Goal: Information Seeking & Learning: Learn about a topic

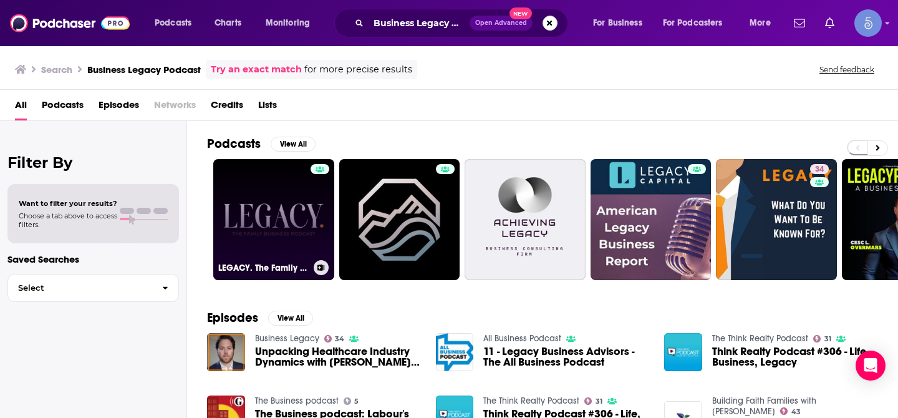
click at [297, 211] on link "LEGACY. The Family Business Podcast" at bounding box center [273, 219] width 121 height 121
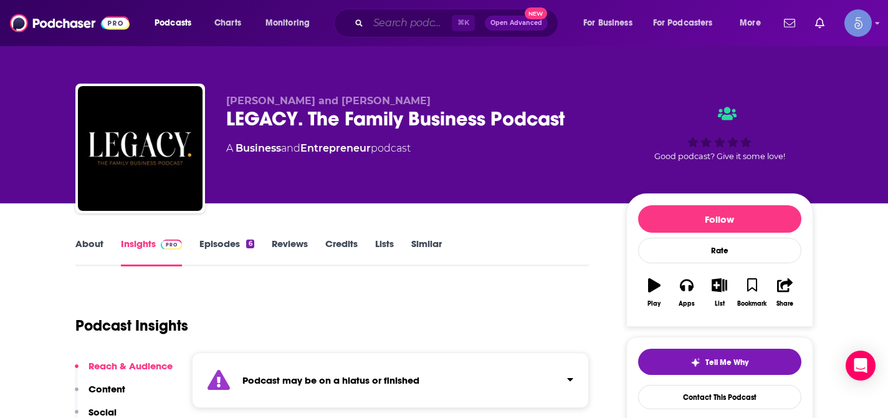
click at [415, 32] on input "Search podcasts, credits, & more..." at bounding box center [410, 23] width 84 height 20
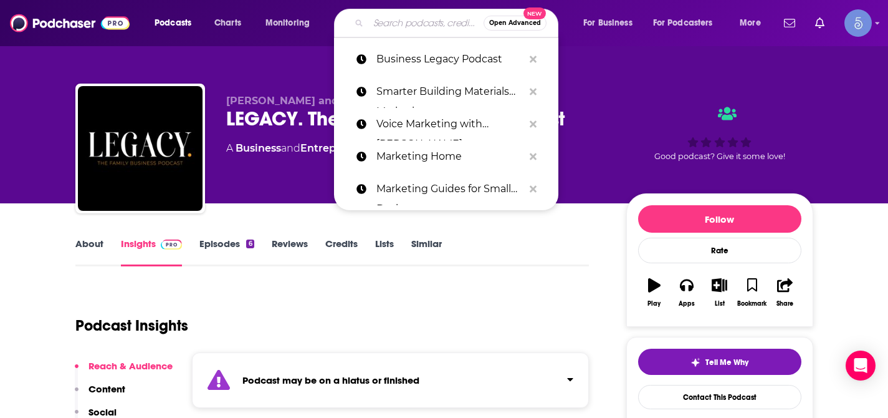
paste input "Legacy Podcast"
type input "Legacy Podcast"
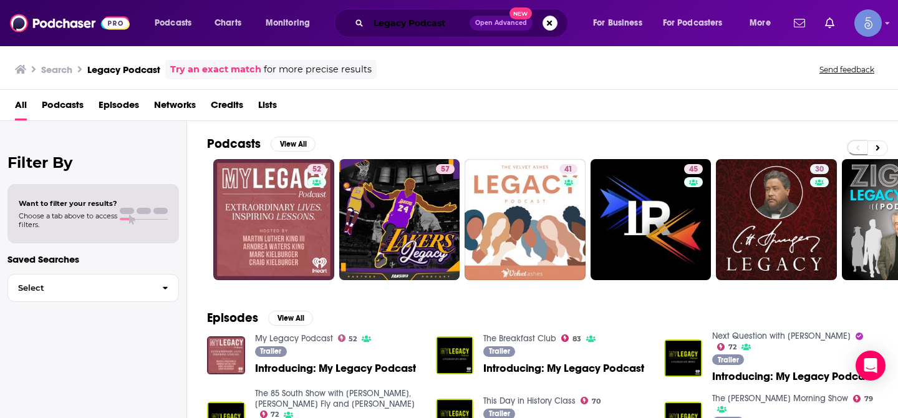
click at [422, 24] on input "Legacy Podcast" at bounding box center [418, 23] width 101 height 20
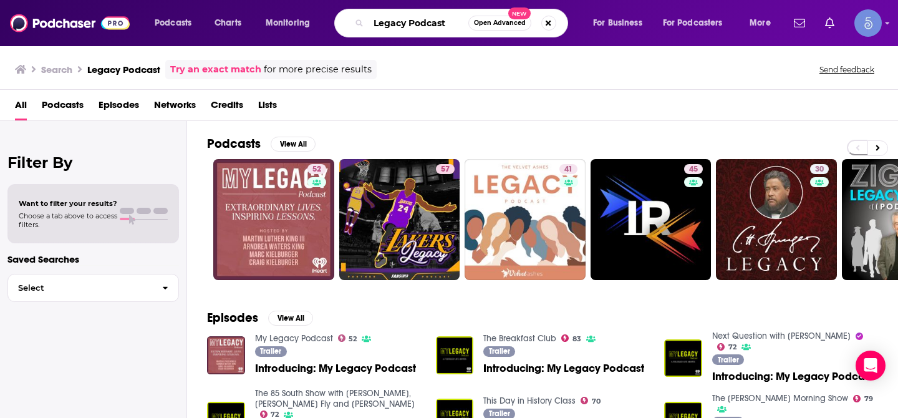
click at [422, 24] on input "Legacy Podcast" at bounding box center [418, 23] width 100 height 20
paste input "The Legacy Podcas"
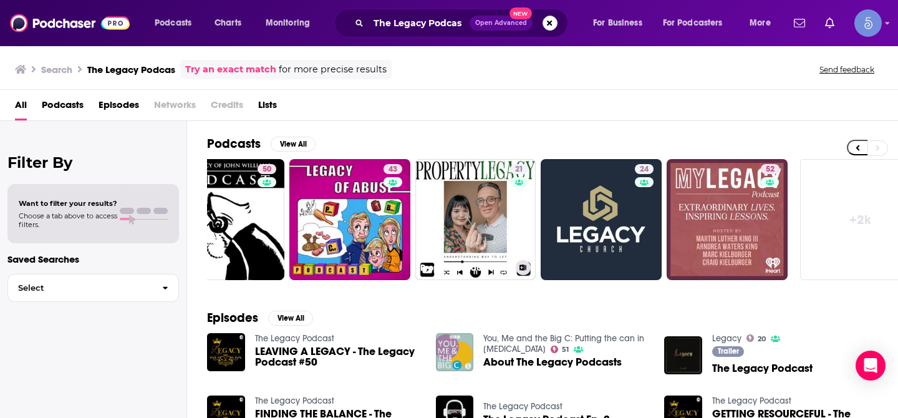
scroll to position [0, 454]
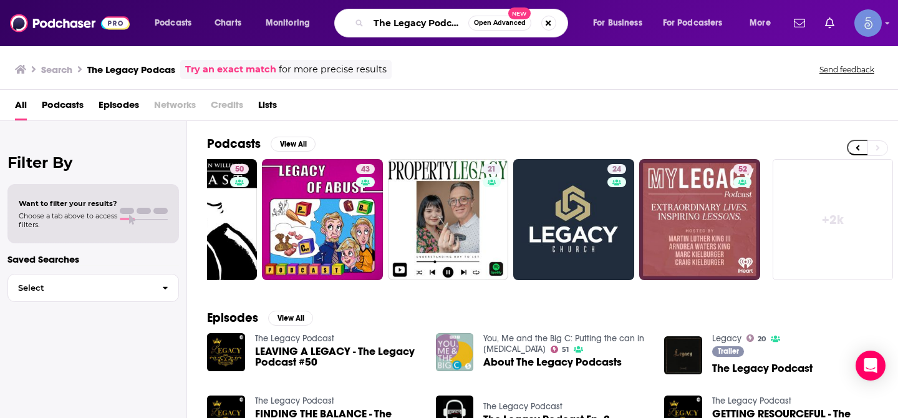
click at [418, 24] on input "The Legacy Podcas" at bounding box center [418, 23] width 100 height 20
paste input "Business Legacy Podcast"
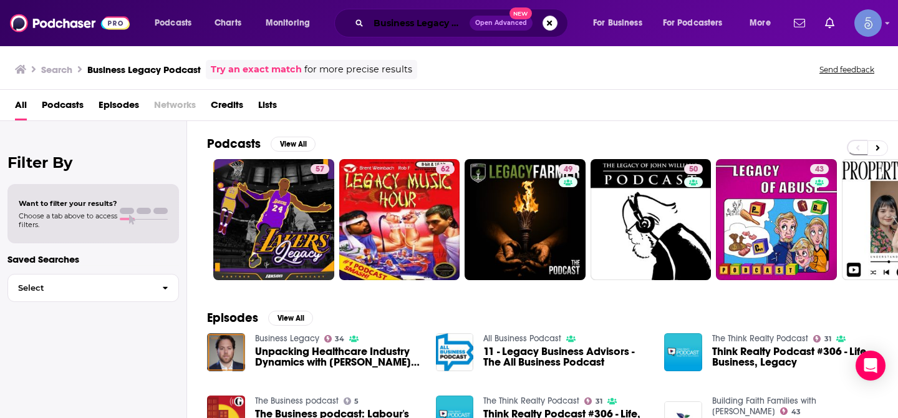
click at [421, 17] on input "Business Legacy Podcast" at bounding box center [418, 23] width 101 height 20
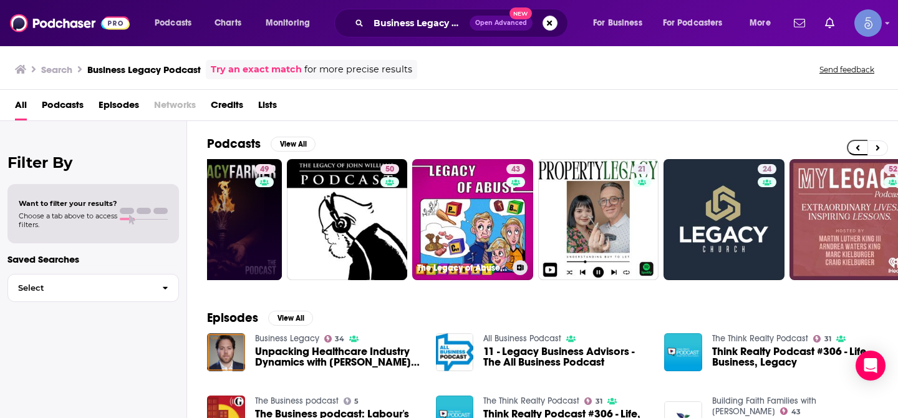
scroll to position [0, 454]
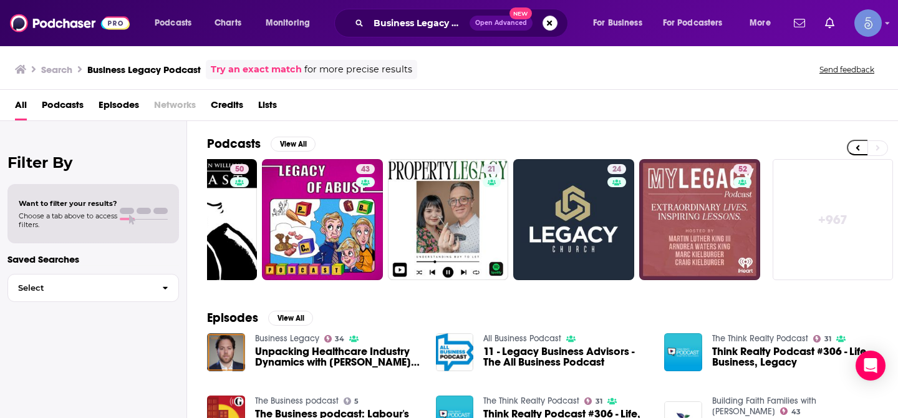
click at [837, 222] on link "+ 967" at bounding box center [832, 219] width 121 height 121
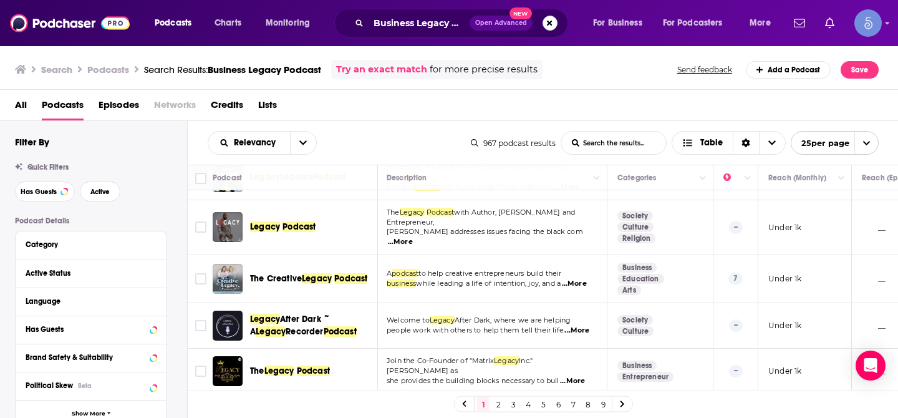
scroll to position [1014, 1]
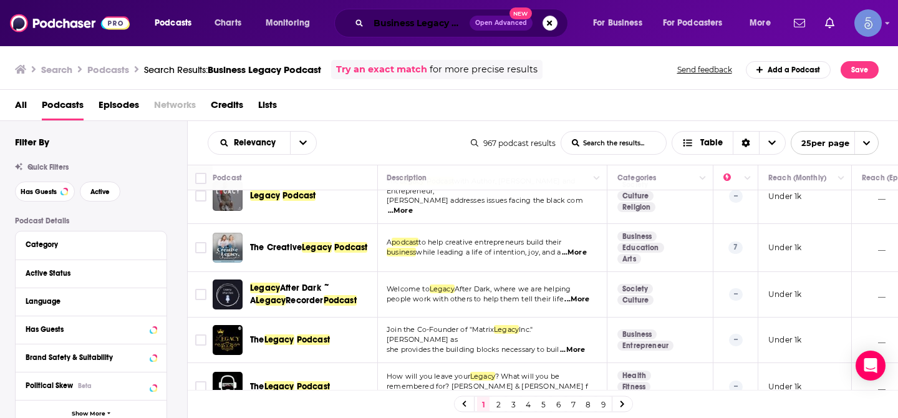
click at [434, 26] on input "Business Legacy Podcast" at bounding box center [418, 23] width 101 height 20
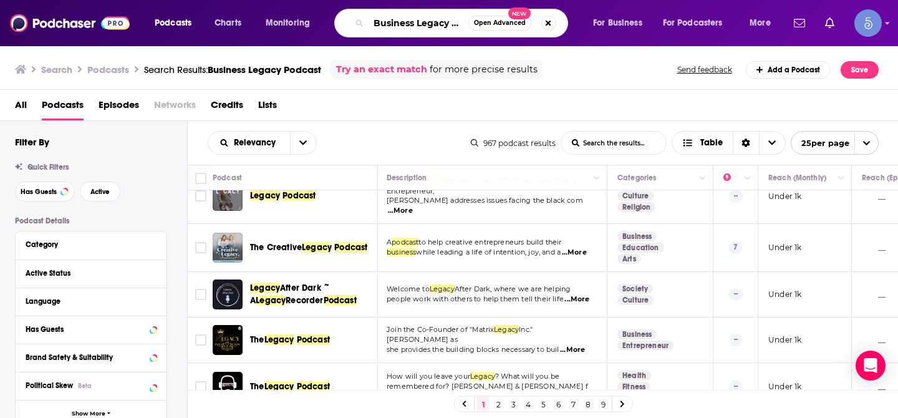
click at [434, 26] on input "Business Legacy Podcast" at bounding box center [418, 23] width 100 height 20
type input "[PERSON_NAME][DEMOGRAPHIC_DATA]"
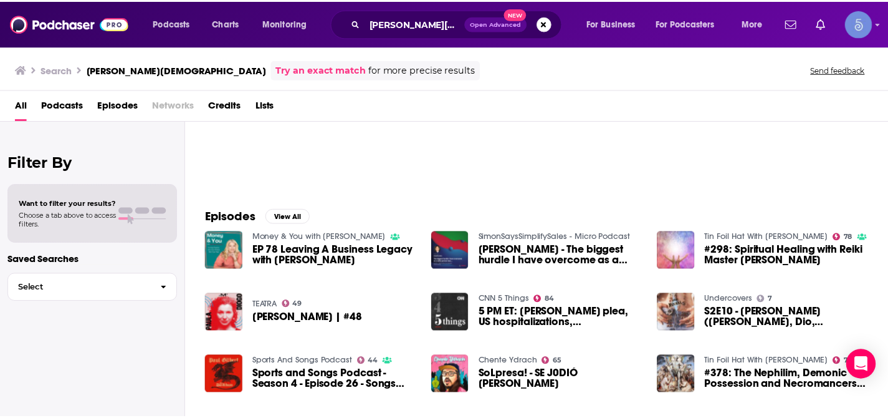
scroll to position [103, 0]
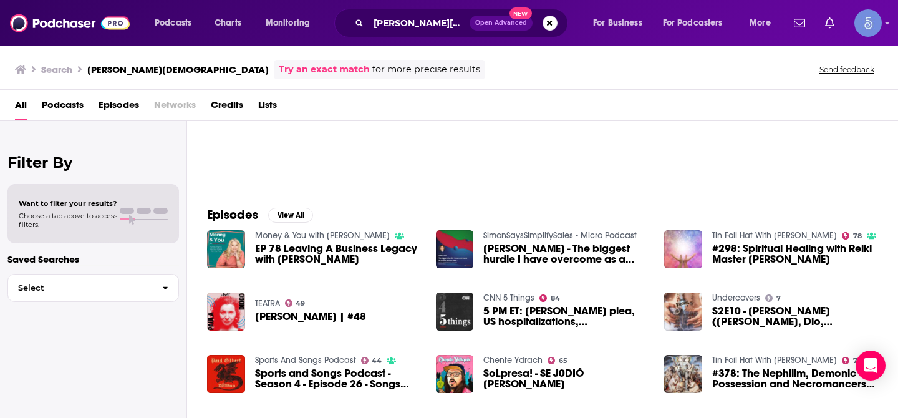
click at [346, 249] on span "EP 78 Leaving A Business Legacy with [PERSON_NAME]" at bounding box center [338, 253] width 166 height 21
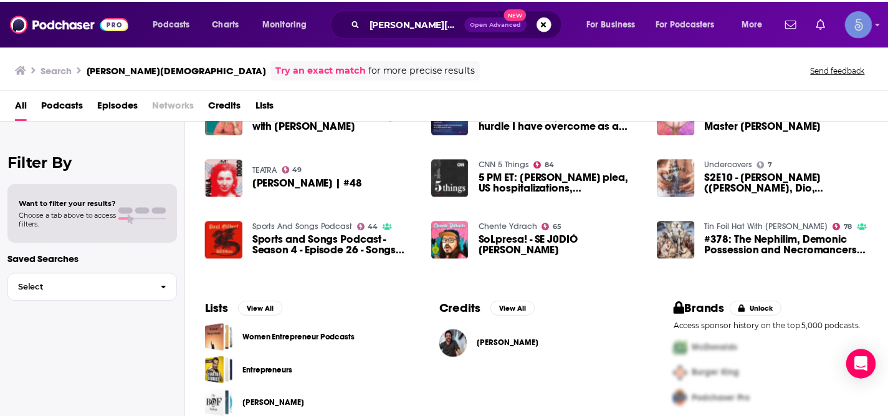
scroll to position [236, 0]
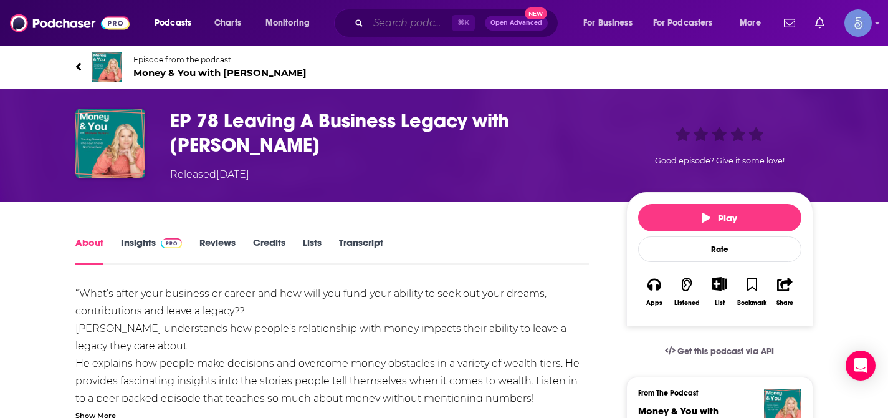
click at [412, 25] on input "Search podcasts, credits, & more..." at bounding box center [410, 23] width 84 height 20
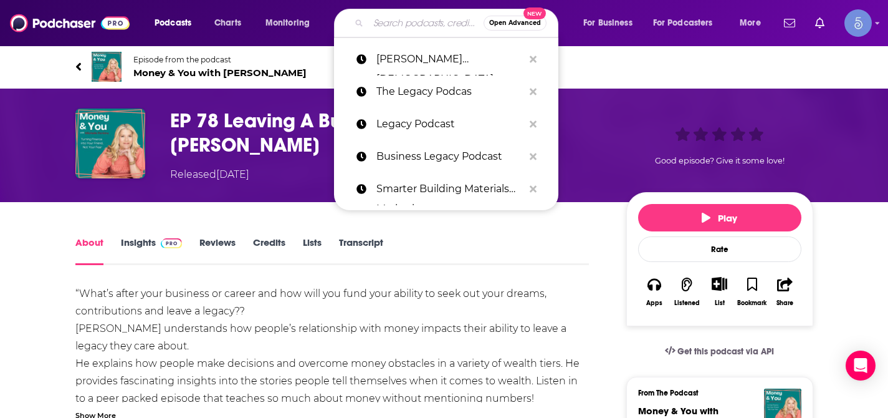
paste input "[EMAIL_ADDRESS][DOMAIN_NAME]"
type input "[EMAIL_ADDRESS][DOMAIN_NAME]"
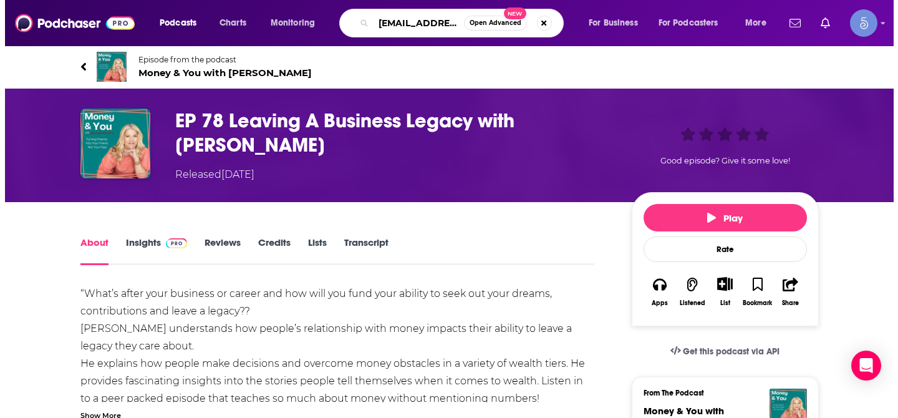
scroll to position [0, 119]
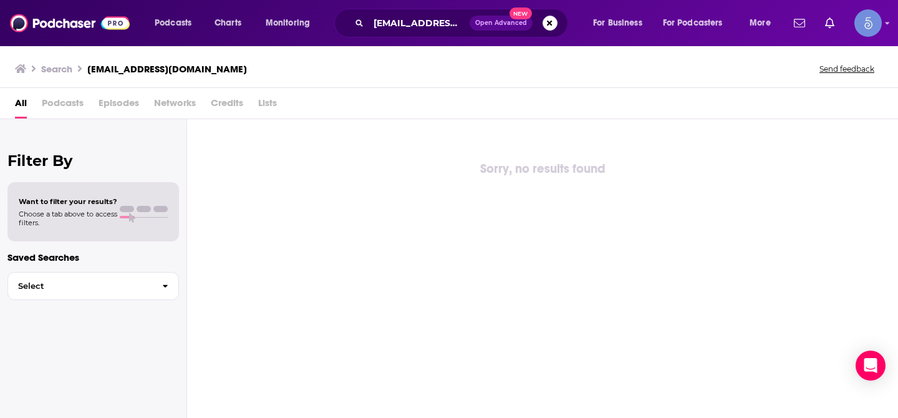
click at [553, 30] on span "Open Advanced New" at bounding box center [513, 23] width 88 height 15
click at [550, 26] on button "Search podcasts, credits, & more..." at bounding box center [549, 23] width 15 height 15
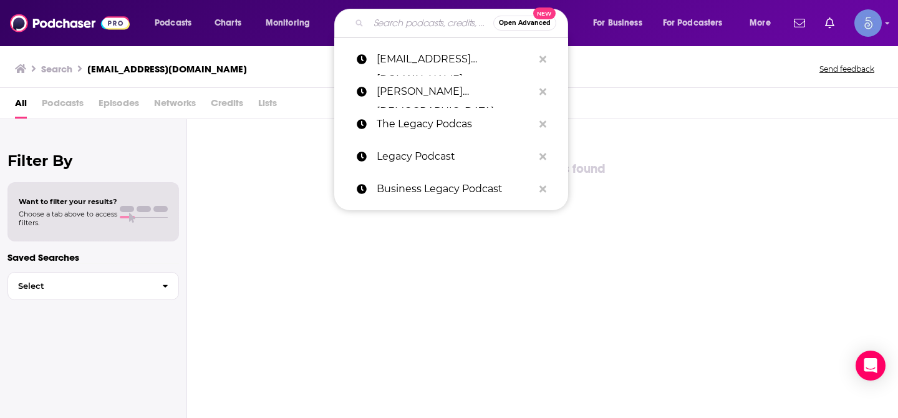
paste input "Legacy Podcast"
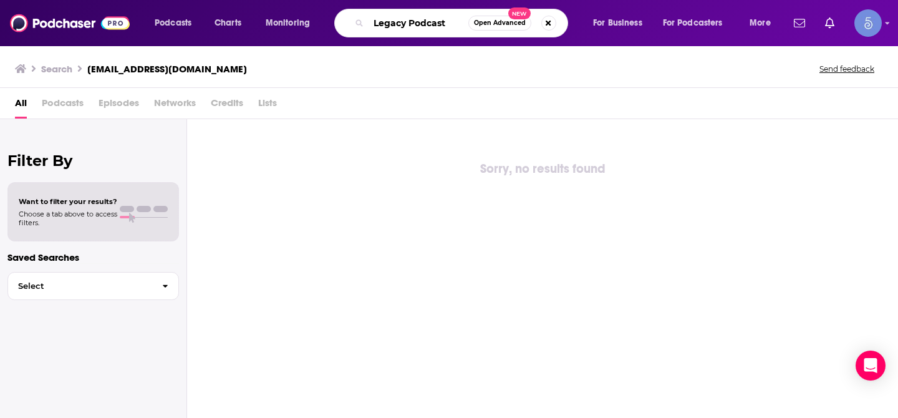
type input "Legacy Podcast"
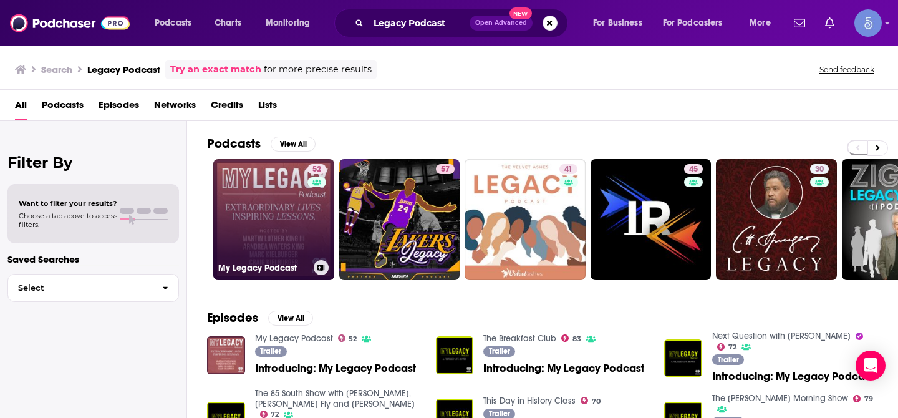
click at [297, 195] on link "52 My Legacy Podcast" at bounding box center [273, 219] width 121 height 121
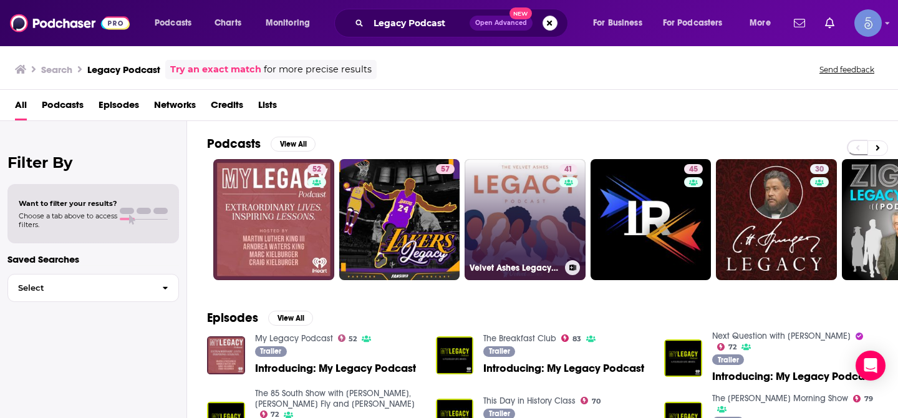
click at [511, 202] on link "41 Velvet Ashes Legacy Podcast" at bounding box center [524, 219] width 121 height 121
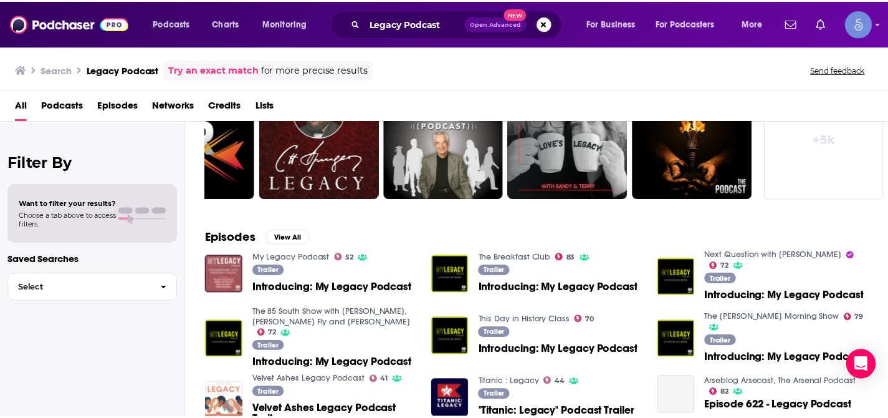
scroll to position [85, 0]
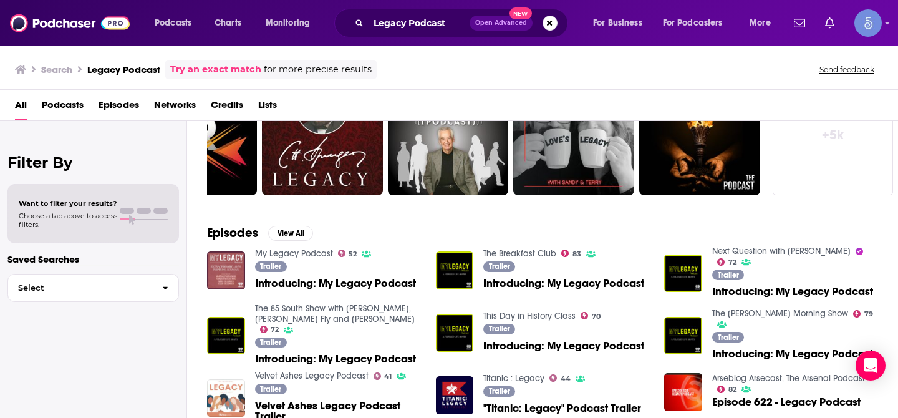
click at [615, 282] on span "Introducing: My Legacy Podcast" at bounding box center [563, 283] width 161 height 11
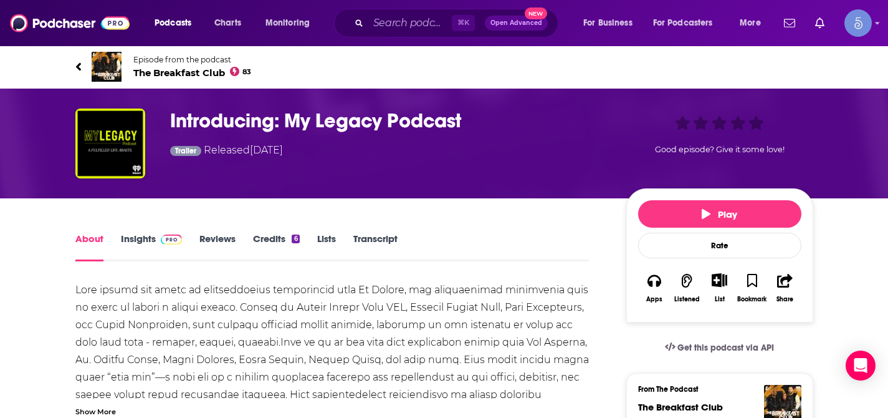
click at [353, 118] on h1 "Introducing: My Legacy Podcast" at bounding box center [388, 120] width 436 height 24
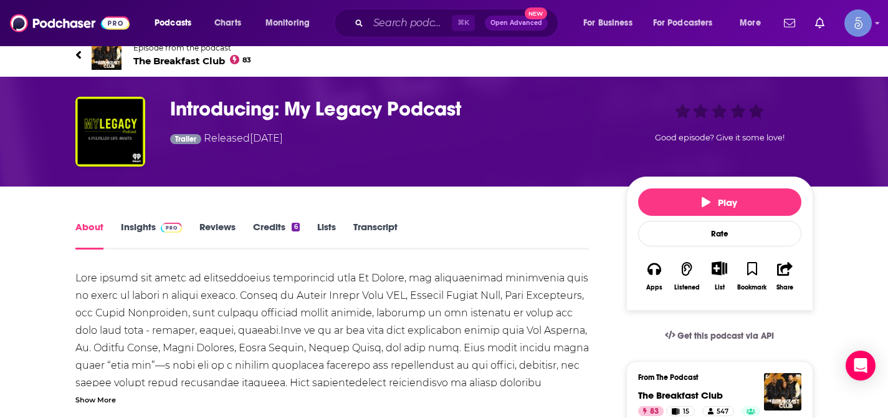
scroll to position [12, 0]
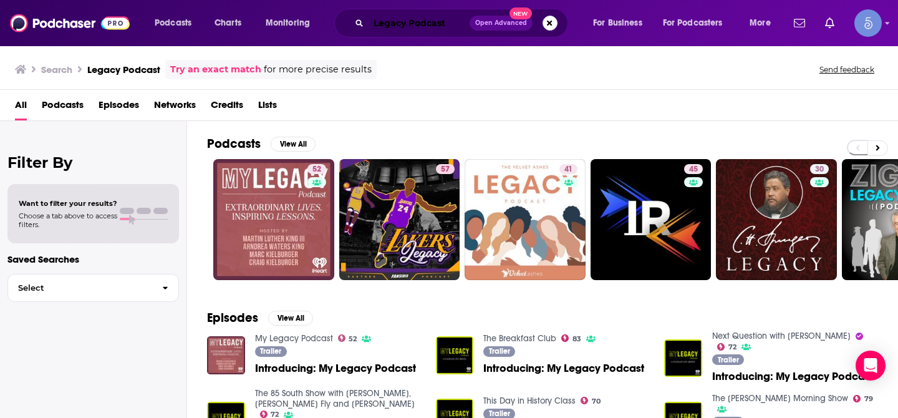
click at [429, 23] on input "Legacy Podcast" at bounding box center [418, 23] width 101 height 20
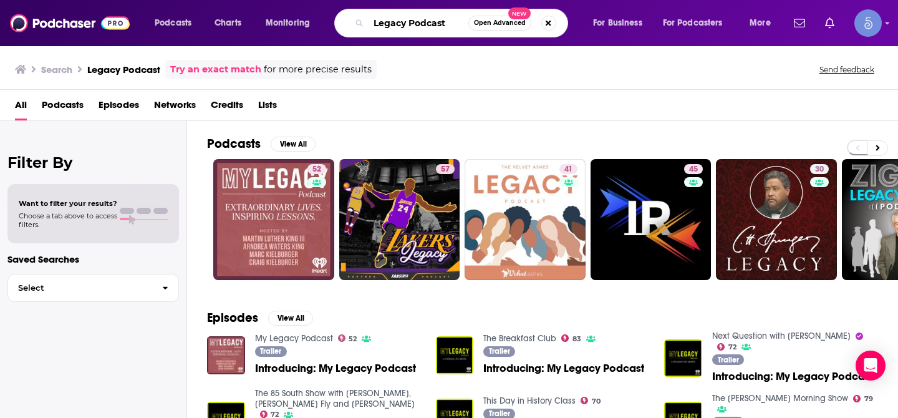
click at [429, 23] on input "Legacy Podcast" at bounding box center [418, 23] width 100 height 20
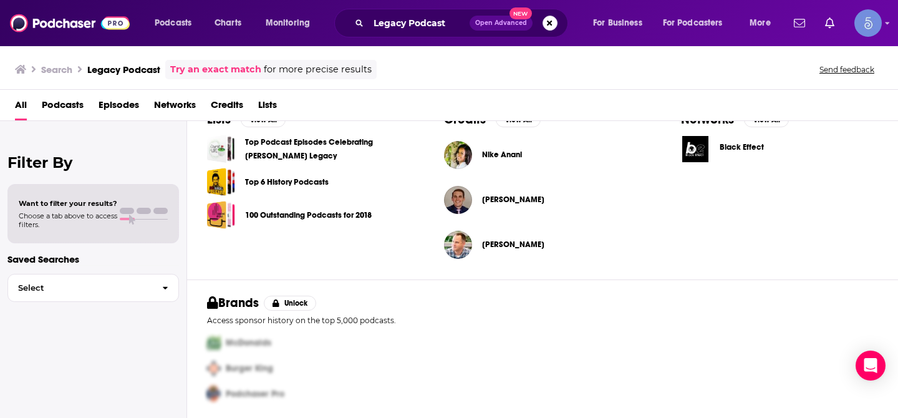
scroll to position [429, 0]
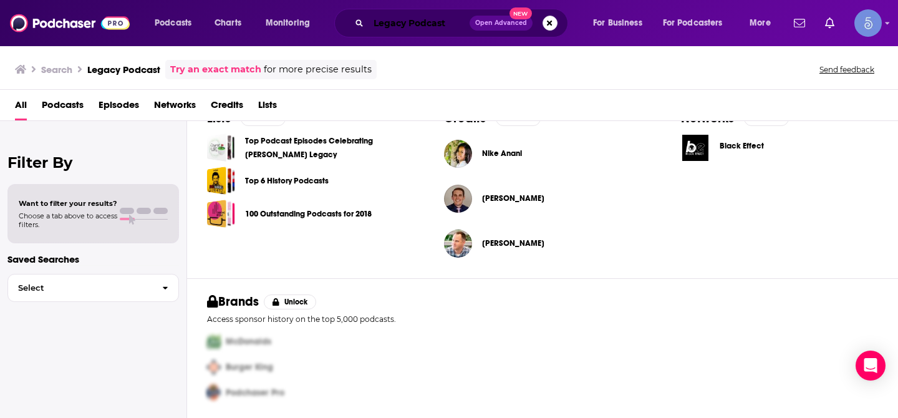
click at [407, 21] on input "Legacy Podcast" at bounding box center [418, 23] width 101 height 20
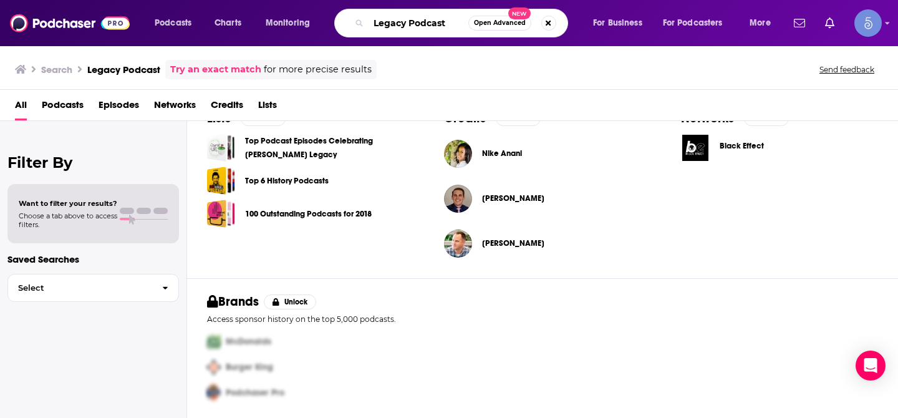
click at [407, 21] on input "Legacy Podcast" at bounding box center [418, 23] width 100 height 20
paste input "Business Legacy"
type input "Business Legacy"
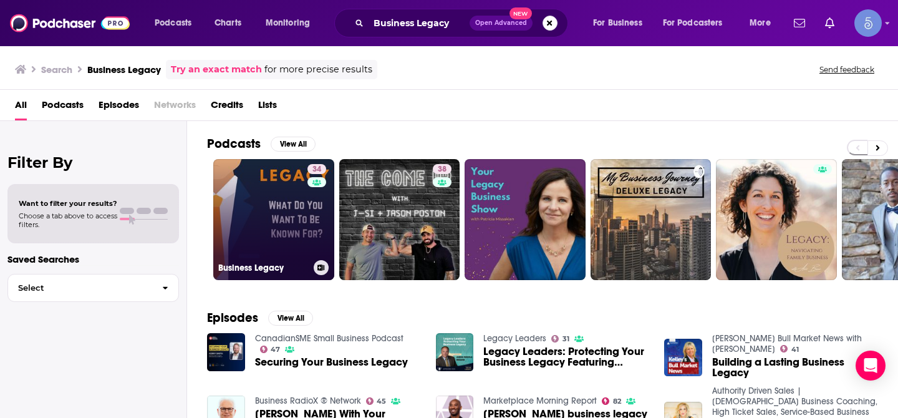
click at [276, 225] on link "34 Business Legacy" at bounding box center [273, 219] width 121 height 121
